Goal: Transaction & Acquisition: Book appointment/travel/reservation

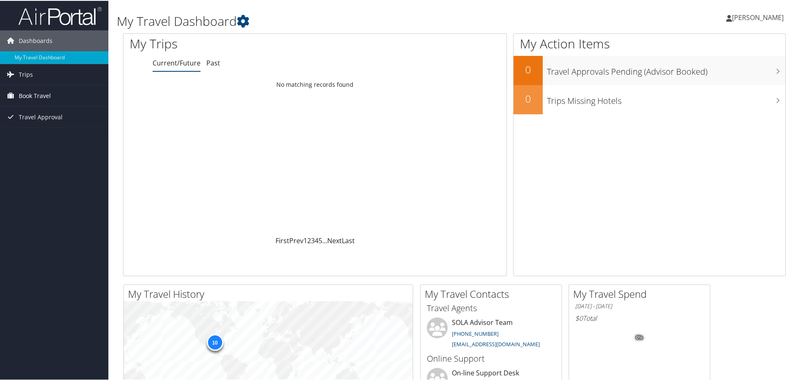
click at [40, 92] on span "Book Travel" at bounding box center [35, 95] width 32 height 21
click at [47, 124] on link "Book/Manage Online Trips" at bounding box center [54, 124] width 108 height 12
